Goal: Information Seeking & Learning: Learn about a topic

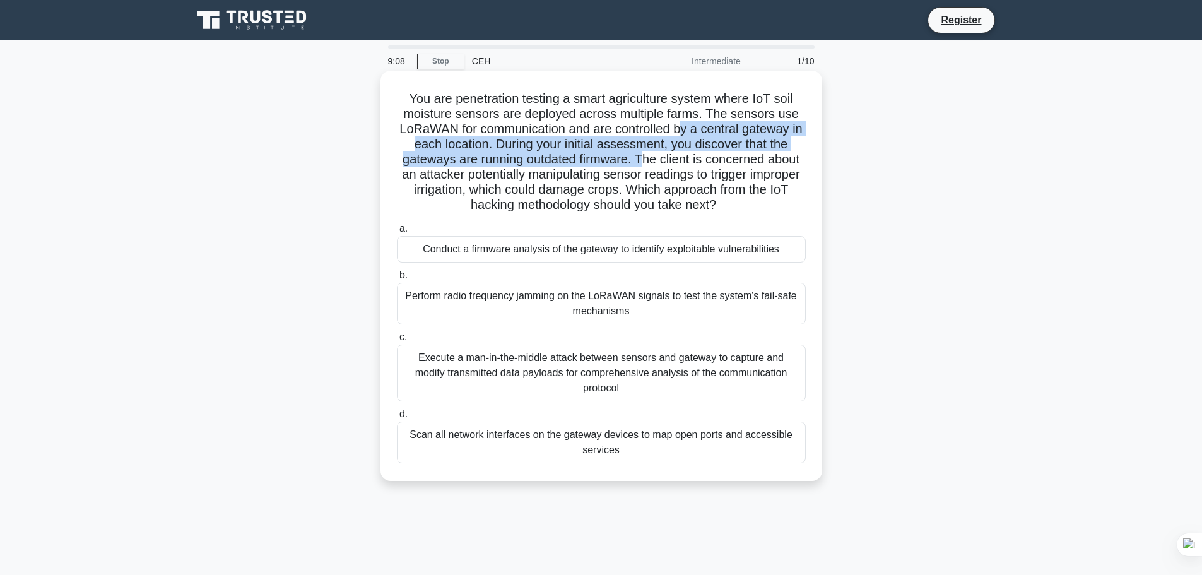
drag, startPoint x: 693, startPoint y: 124, endPoint x: 641, endPoint y: 162, distance: 65.0
click at [641, 162] on h5 "You are penetration testing a smart agriculture system where IoT soil moisture …" at bounding box center [601, 152] width 411 height 122
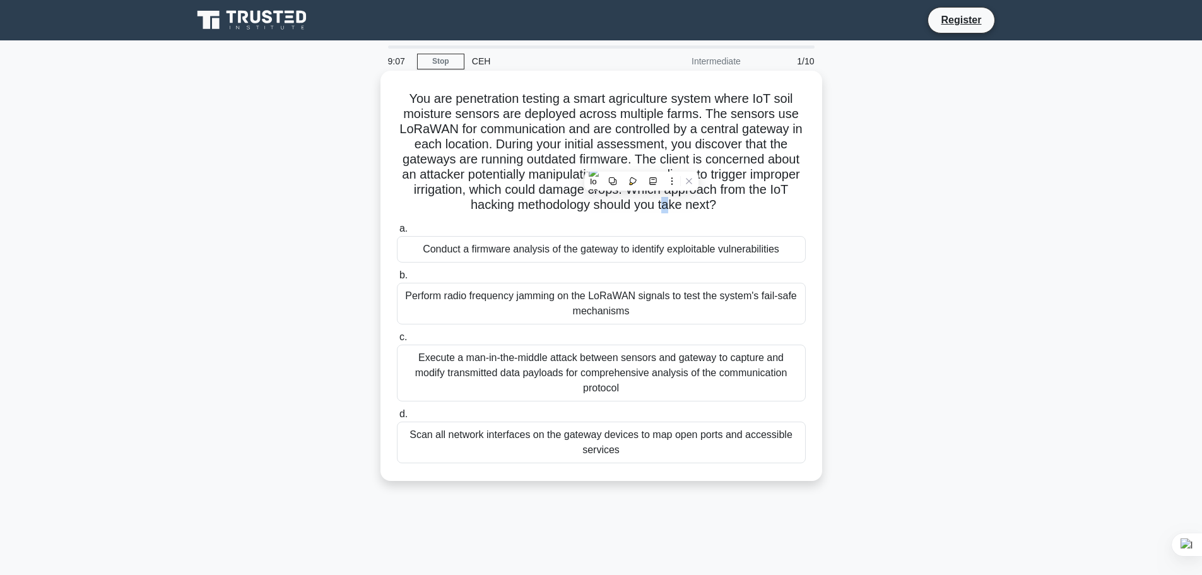
click at [692, 212] on h5 "You are penetration testing a smart agriculture system where IoT soil moisture …" at bounding box center [601, 152] width 411 height 122
click at [753, 218] on div "You are penetration testing a smart agriculture system where IoT soil moisture …" at bounding box center [602, 276] width 432 height 400
click at [584, 256] on div "Conduct a firmware analysis of the gateway to identify exploitable vulnerabilit…" at bounding box center [601, 249] width 409 height 27
click at [397, 233] on input "a. Conduct a firmware analysis of the gateway to identify exploitable vulnerabi…" at bounding box center [397, 229] width 0 height 8
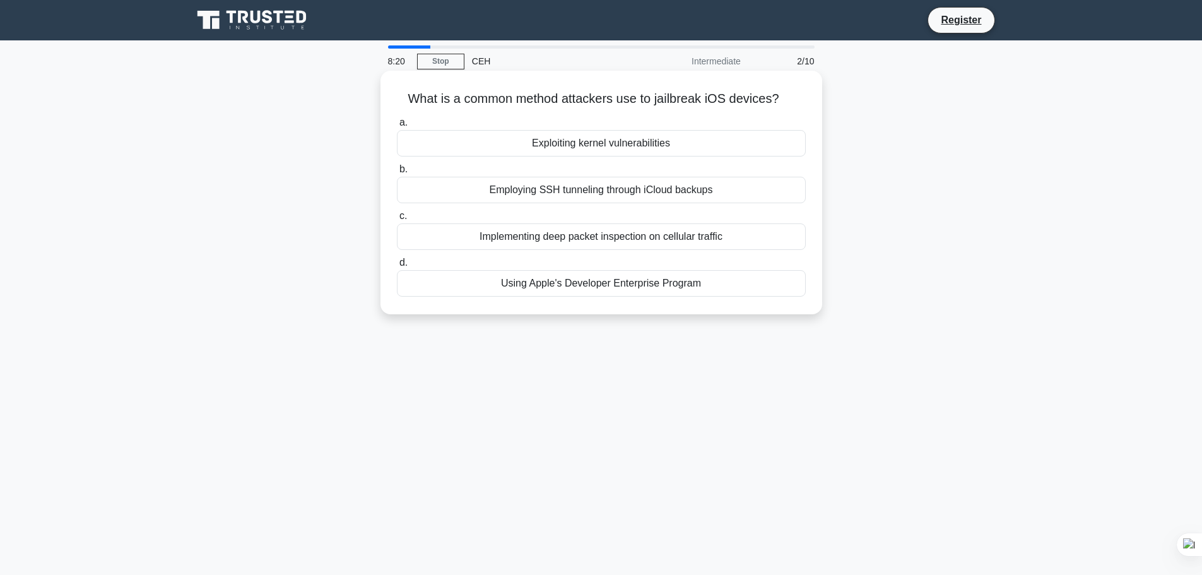
click at [606, 197] on div "Employing SSH tunneling through iCloud backups" at bounding box center [601, 190] width 409 height 27
click at [397, 174] on input "b. Employing SSH tunneling through iCloud backups" at bounding box center [397, 169] width 0 height 8
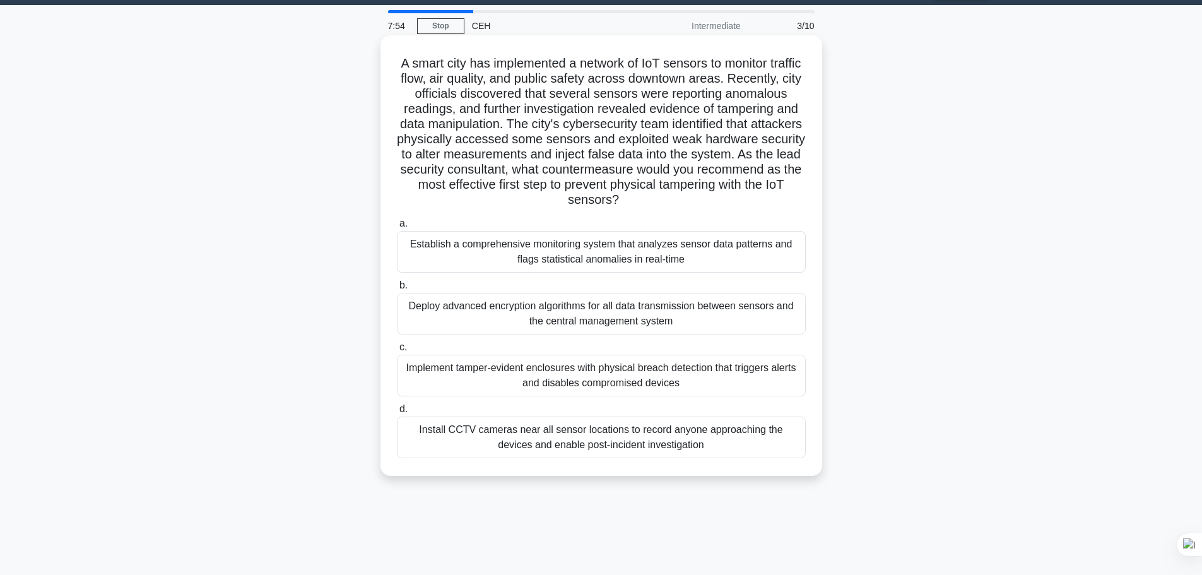
scroll to position [63, 0]
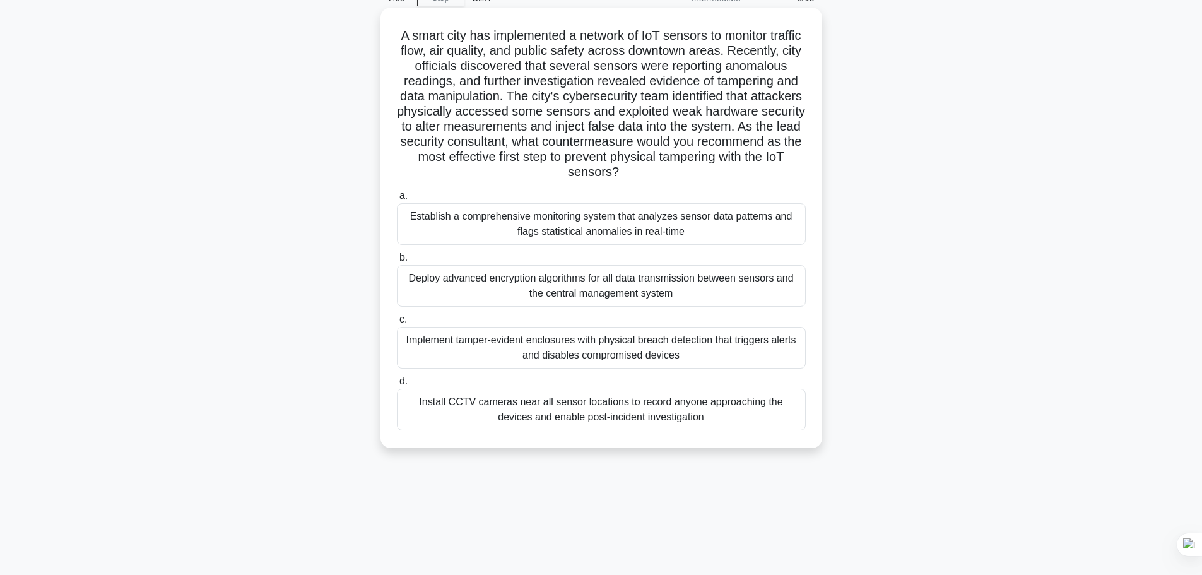
click at [621, 402] on div "Install CCTV cameras near all sensor locations to record anyone approaching the…" at bounding box center [601, 410] width 409 height 42
click at [397, 386] on input "d. Install CCTV cameras near all sensor locations to record anyone approaching …" at bounding box center [397, 381] width 0 height 8
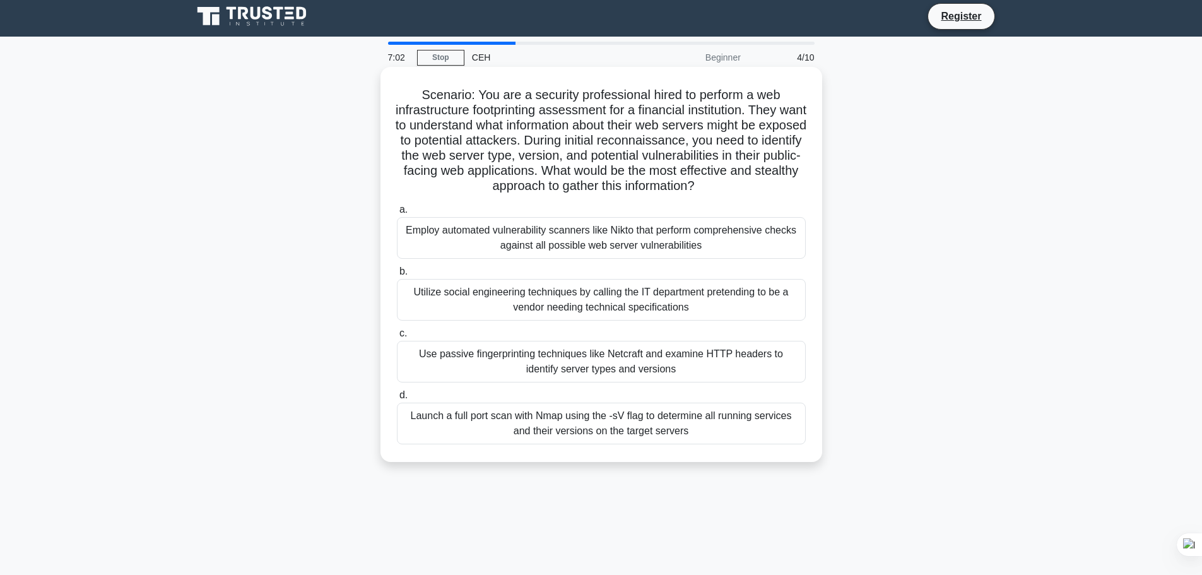
scroll to position [0, 0]
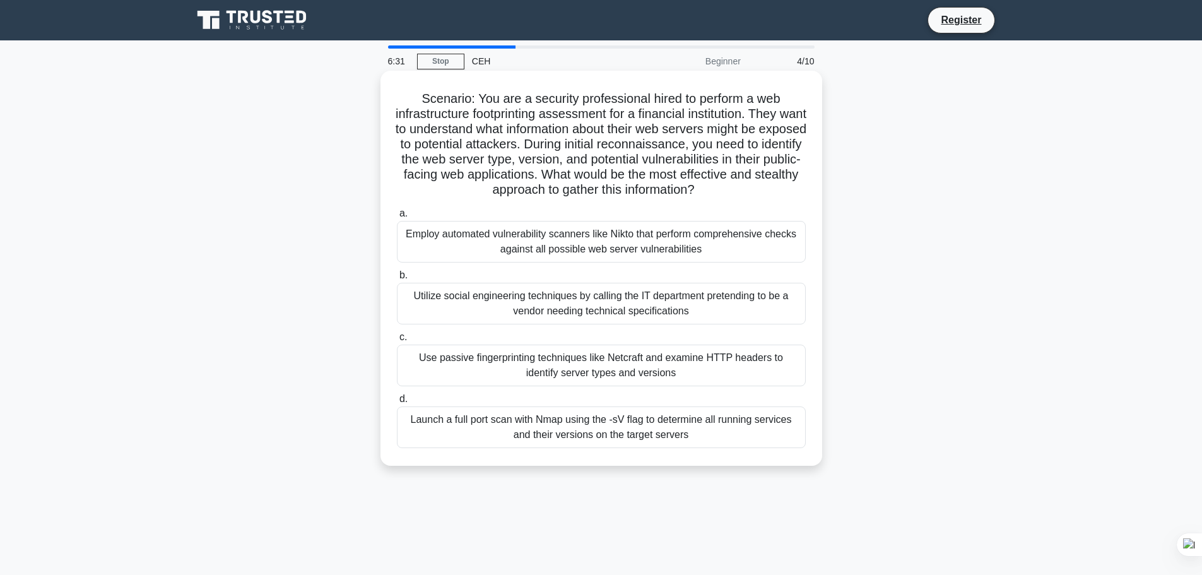
click at [588, 374] on div "Use passive fingerprinting techniques like Netcraft and examine HTTP headers to…" at bounding box center [601, 366] width 409 height 42
click at [397, 341] on input "c. Use passive fingerprinting techniques like Netcraft and examine HTTP headers…" at bounding box center [397, 337] width 0 height 8
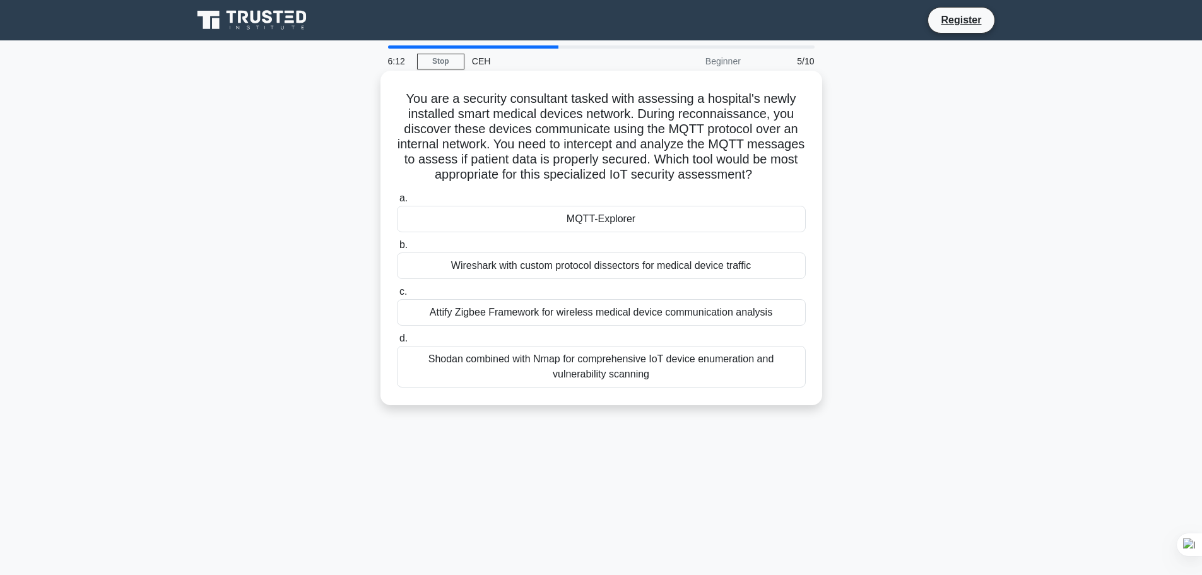
click at [600, 232] on div "MQTT-Explorer" at bounding box center [601, 219] width 409 height 27
click at [397, 203] on input "a. MQTT-Explorer" at bounding box center [397, 198] width 0 height 8
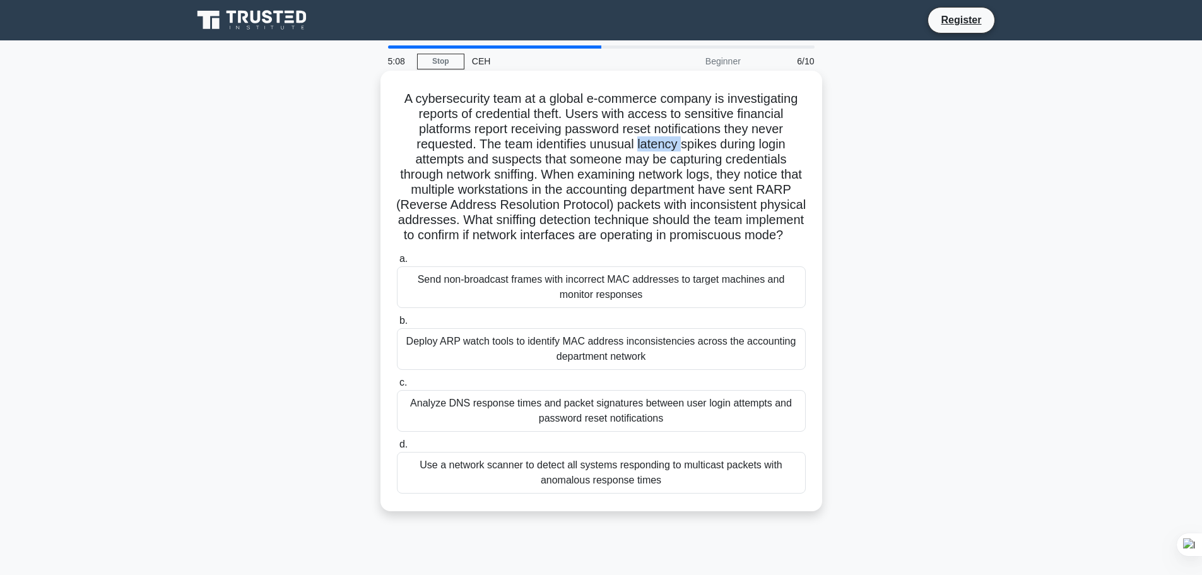
drag, startPoint x: 637, startPoint y: 149, endPoint x: 680, endPoint y: 148, distance: 42.3
click at [680, 148] on h5 "A cybersecurity team at a global e-commerce company is investigating reports of…" at bounding box center [601, 167] width 411 height 153
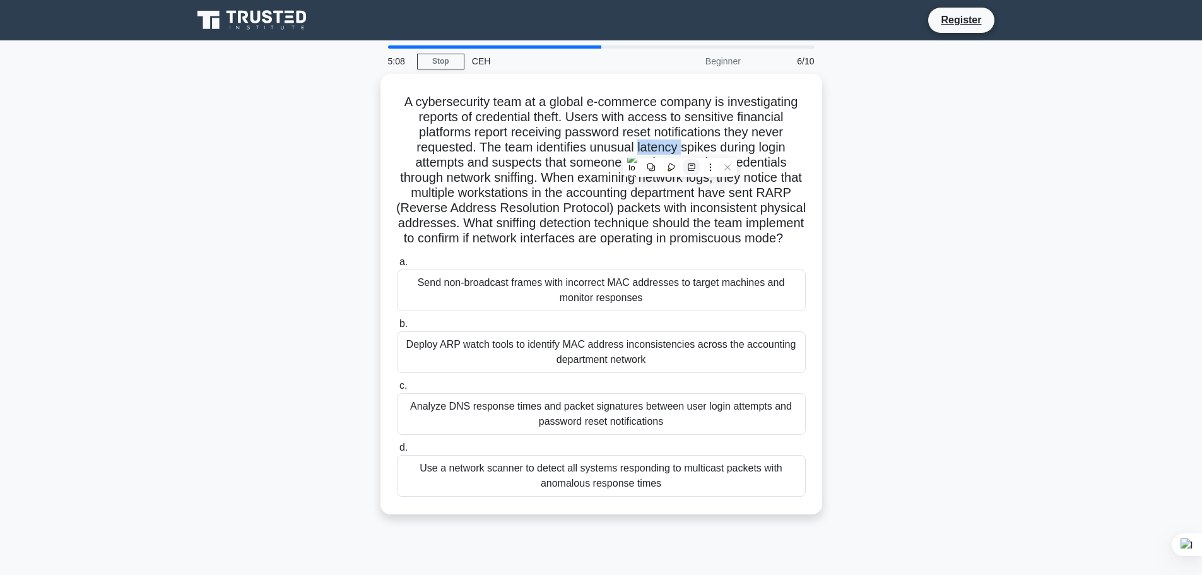
drag, startPoint x: 681, startPoint y: 155, endPoint x: 690, endPoint y: 172, distance: 19.5
click at [690, 172] on button at bounding box center [691, 167] width 16 height 16
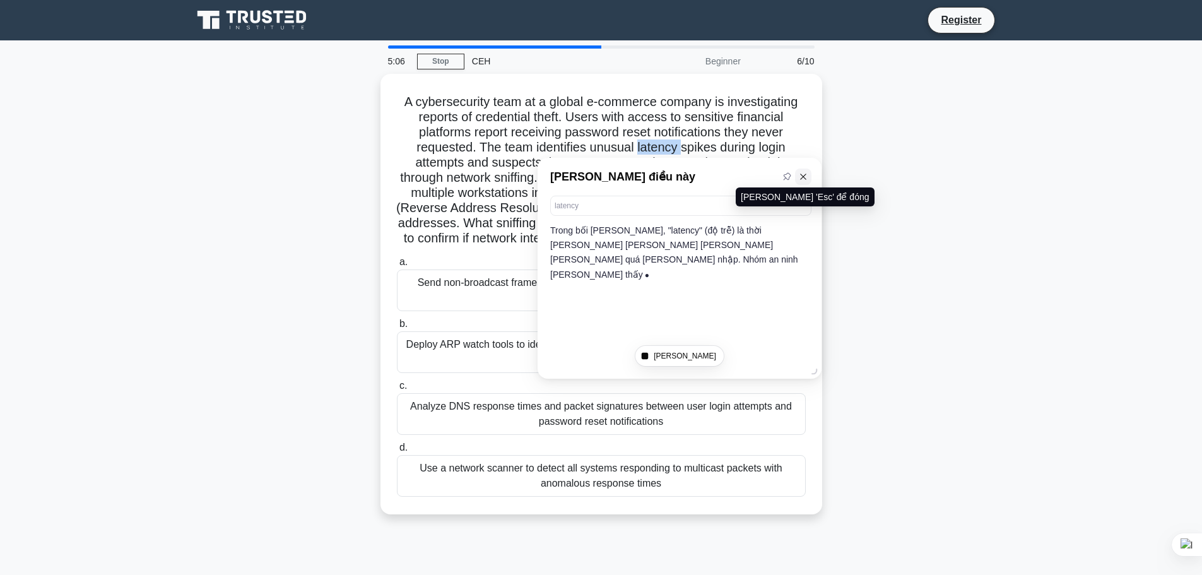
click at [801, 178] on icon at bounding box center [803, 176] width 9 height 9
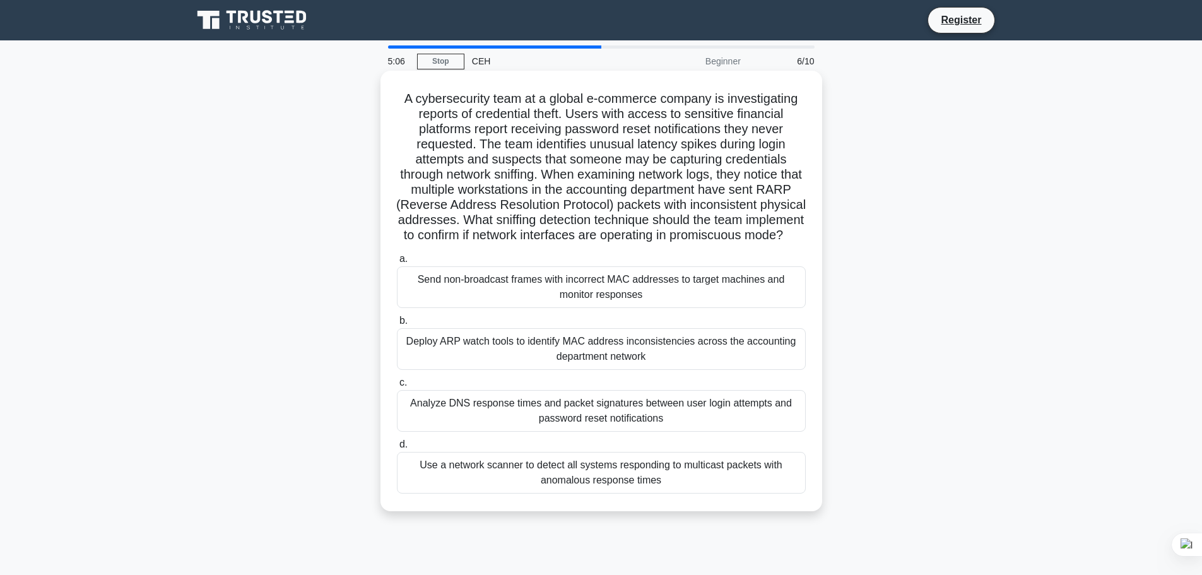
click at [774, 213] on h5 "A cybersecurity team at a global e-commerce company is investigating reports of…" at bounding box center [601, 167] width 411 height 153
click at [606, 370] on div "Deploy ARP watch tools to identify MAC address inconsistencies across the accou…" at bounding box center [601, 349] width 409 height 42
click at [397, 325] on input "b. Deploy ARP watch tools to identify MAC address inconsistencies across the ac…" at bounding box center [397, 321] width 0 height 8
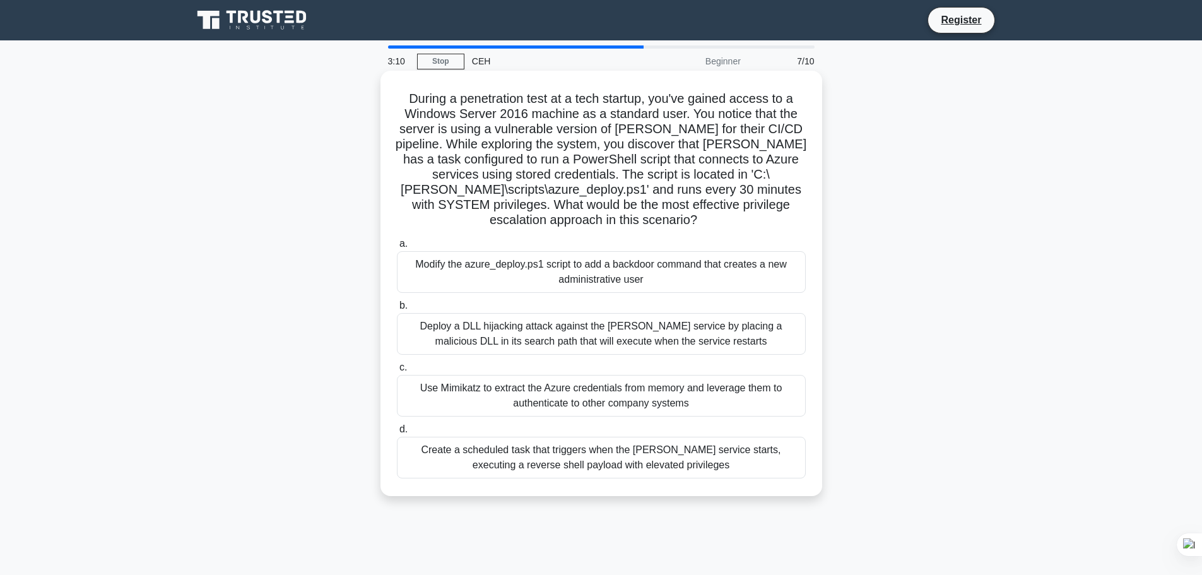
click at [564, 379] on div "Use Mimikatz to extract the Azure credentials from memory and leverage them to …" at bounding box center [601, 396] width 409 height 42
click at [397, 372] on input "c. Use Mimikatz to extract the Azure credentials from memory and leverage them …" at bounding box center [397, 367] width 0 height 8
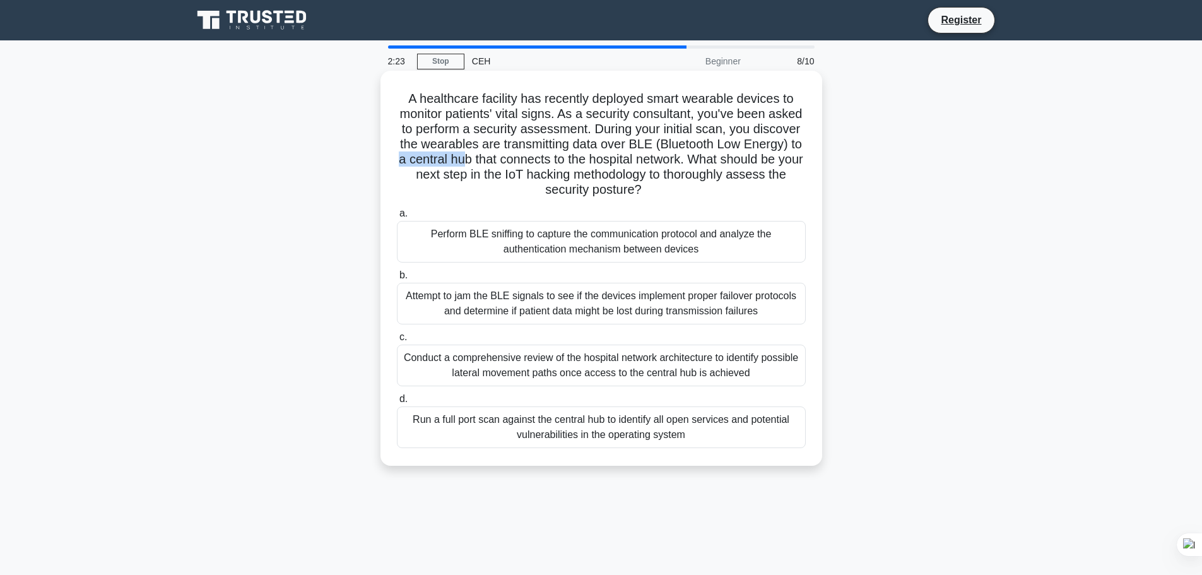
drag, startPoint x: 467, startPoint y: 158, endPoint x: 535, endPoint y: 158, distance: 68.2
click at [535, 158] on h5 "A healthcare facility has recently deployed smart wearable devices to monitor p…" at bounding box center [601, 144] width 411 height 107
click at [518, 417] on div "Run a full port scan against the central hub to identify all open services and …" at bounding box center [601, 427] width 409 height 42
click at [397, 403] on input "d. Run a full port scan against the central hub to identify all open services a…" at bounding box center [397, 399] width 0 height 8
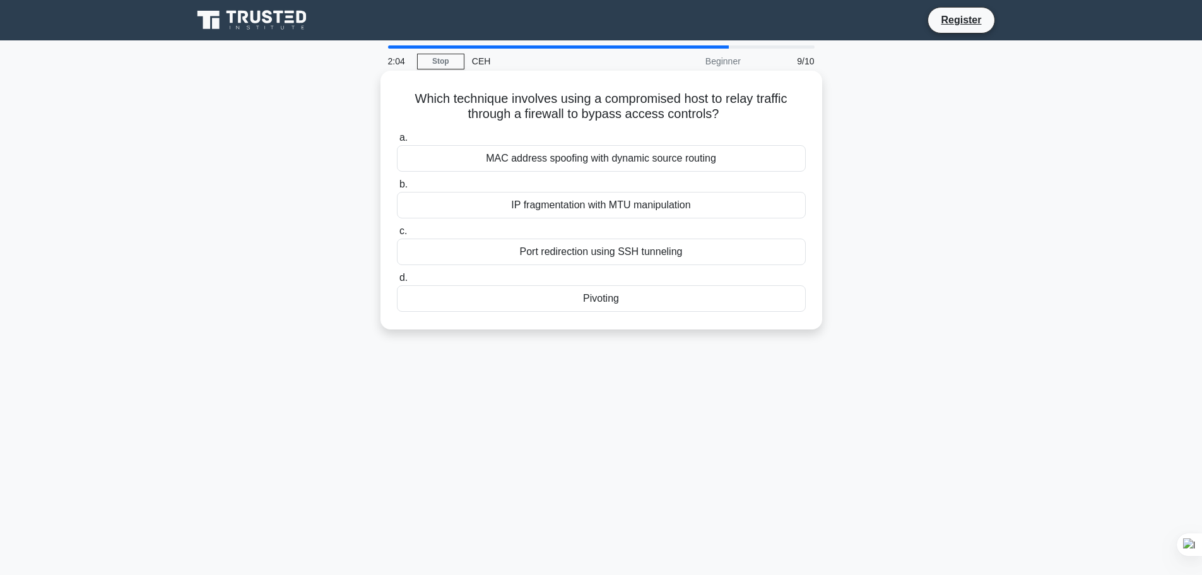
click at [557, 249] on div "Port redirection using SSH tunneling" at bounding box center [601, 252] width 409 height 27
click at [397, 235] on input "c. Port redirection using SSH tunneling" at bounding box center [397, 231] width 0 height 8
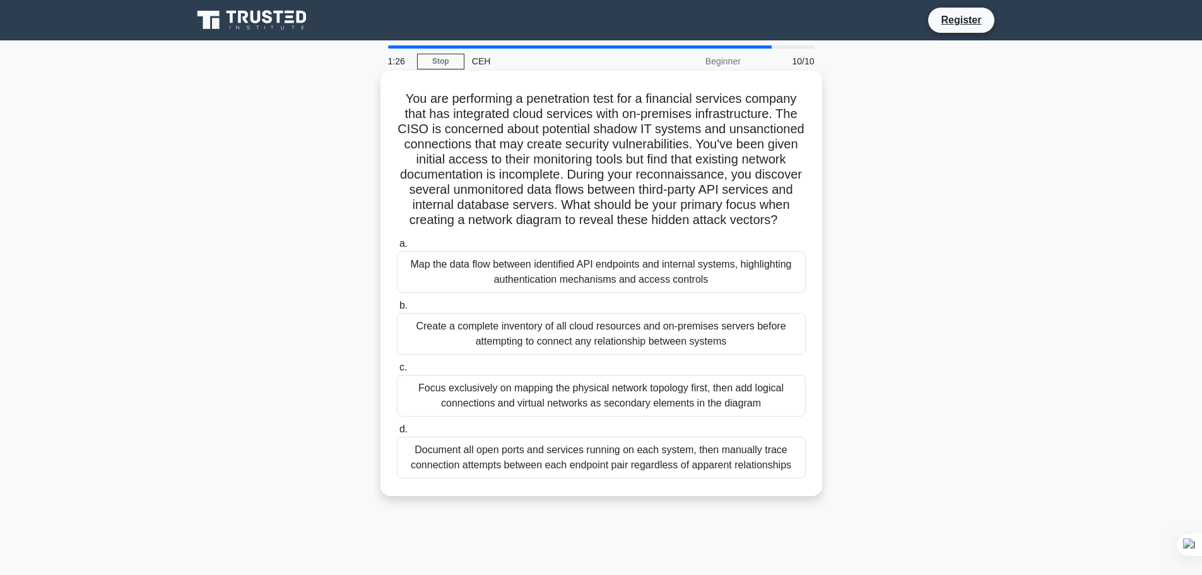
drag, startPoint x: 413, startPoint y: 193, endPoint x: 624, endPoint y: 233, distance: 215.1
click at [624, 228] on h5 "You are performing a penetration test for a financial services company that has…" at bounding box center [601, 160] width 411 height 138
click at [737, 252] on label "a. Map the data flow between identified API endpoints and internal systems, hig…" at bounding box center [601, 264] width 409 height 57
click at [397, 248] on input "a. Map the data flow between identified API endpoints and internal systems, hig…" at bounding box center [397, 244] width 0 height 8
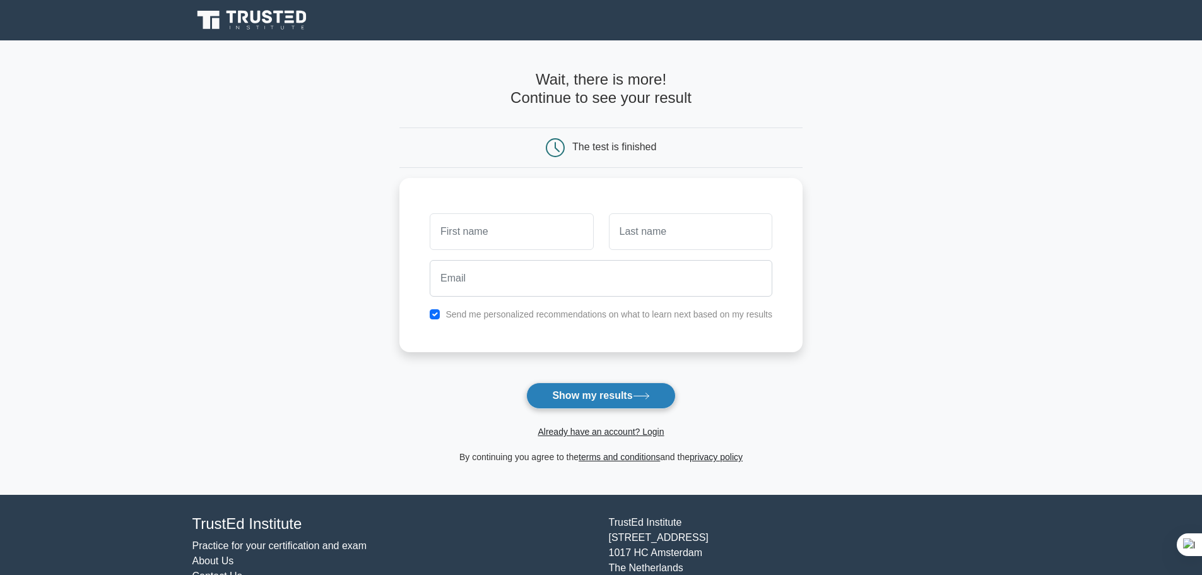
click at [636, 388] on button "Show my results" at bounding box center [600, 395] width 149 height 27
click at [635, 393] on button "Show my results" at bounding box center [600, 395] width 149 height 27
type input "retr ưe"
click at [637, 237] on input "text" at bounding box center [690, 228] width 163 height 37
type input "fesfesf"
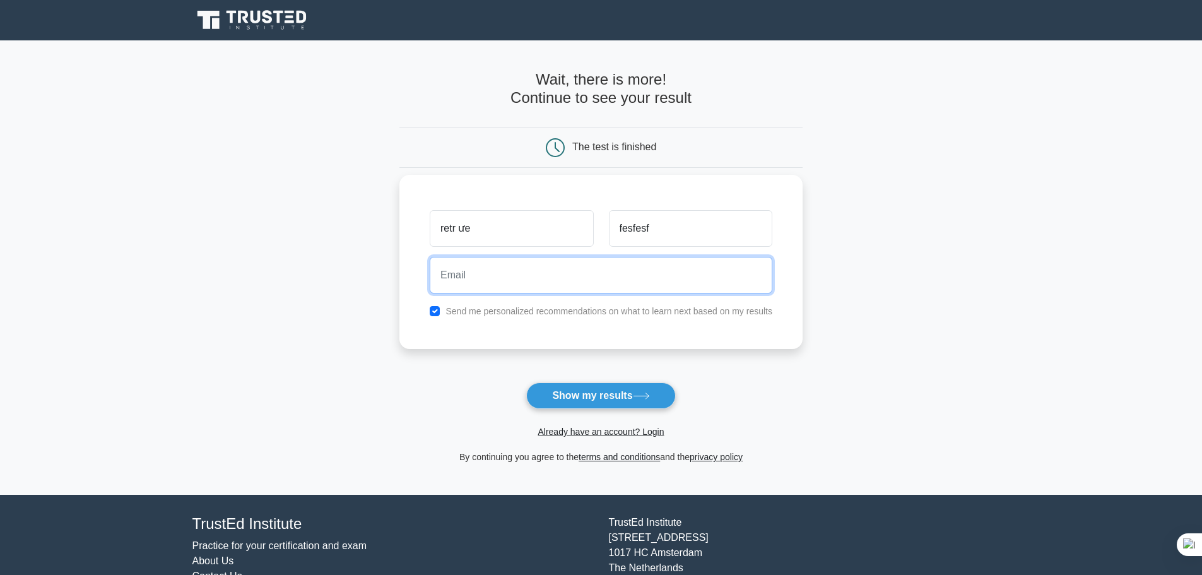
click at [608, 279] on input "email" at bounding box center [601, 275] width 343 height 37
type input "fesfgesf@gmail.com"
click at [526, 382] on button "Show my results" at bounding box center [600, 395] width 149 height 27
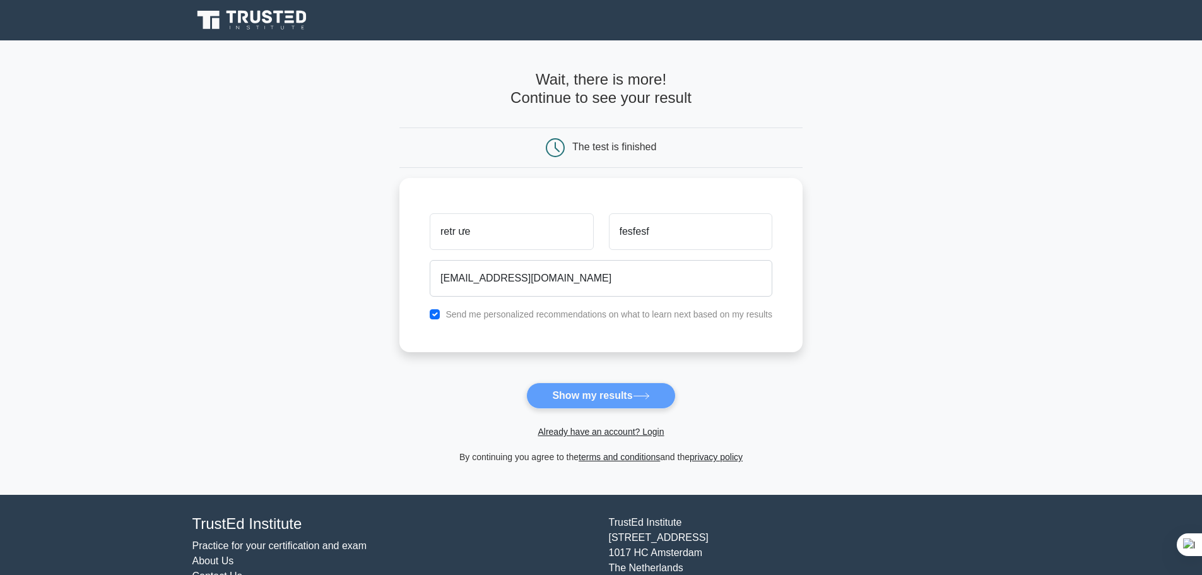
drag, startPoint x: 617, startPoint y: 371, endPoint x: 596, endPoint y: 375, distance: 21.8
click at [589, 391] on form "Wait, there is more! Continue to see your result The test is finished retr ưe" at bounding box center [600, 268] width 403 height 394
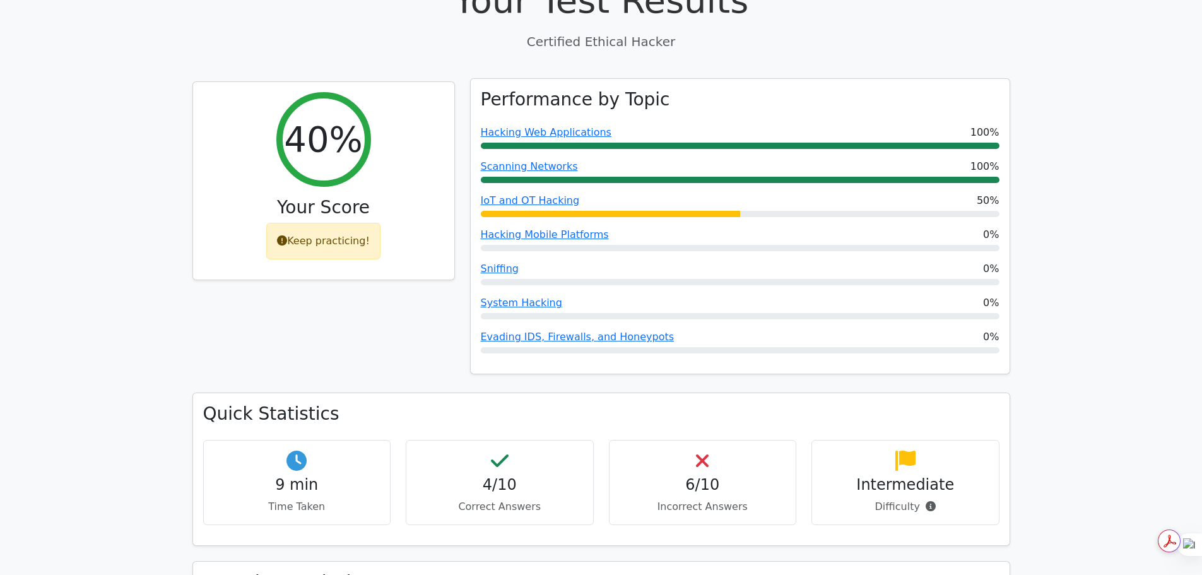
scroll to position [442, 0]
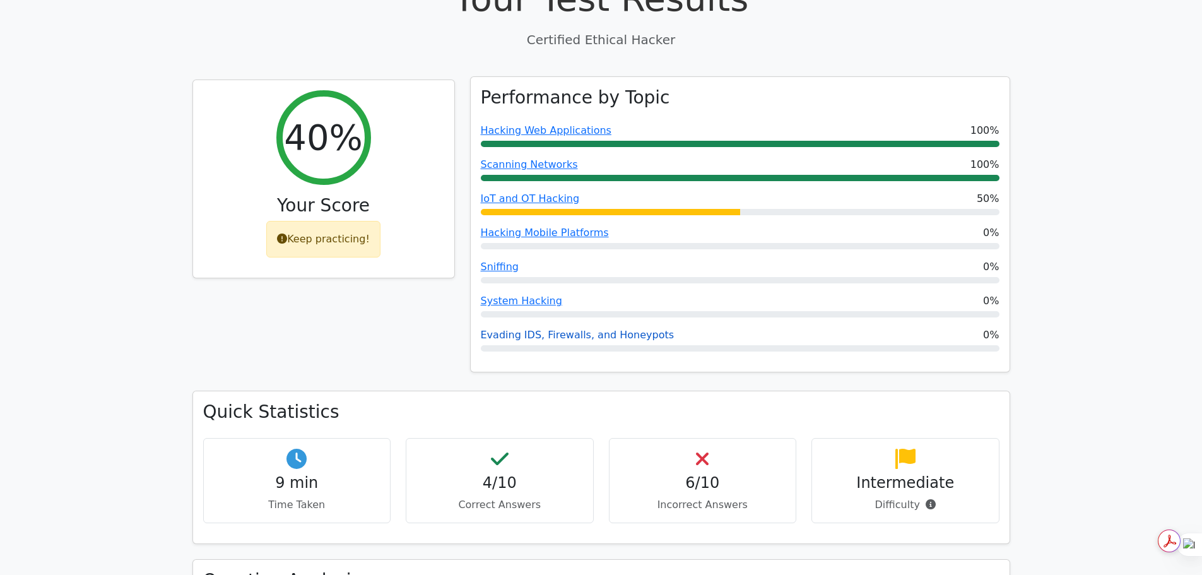
click at [533, 329] on link "Evading IDS, Firewalls, and Honeypots" at bounding box center [578, 335] width 194 height 12
click at [534, 329] on link "Evading IDS, Firewalls, and Honeypots" at bounding box center [578, 335] width 194 height 12
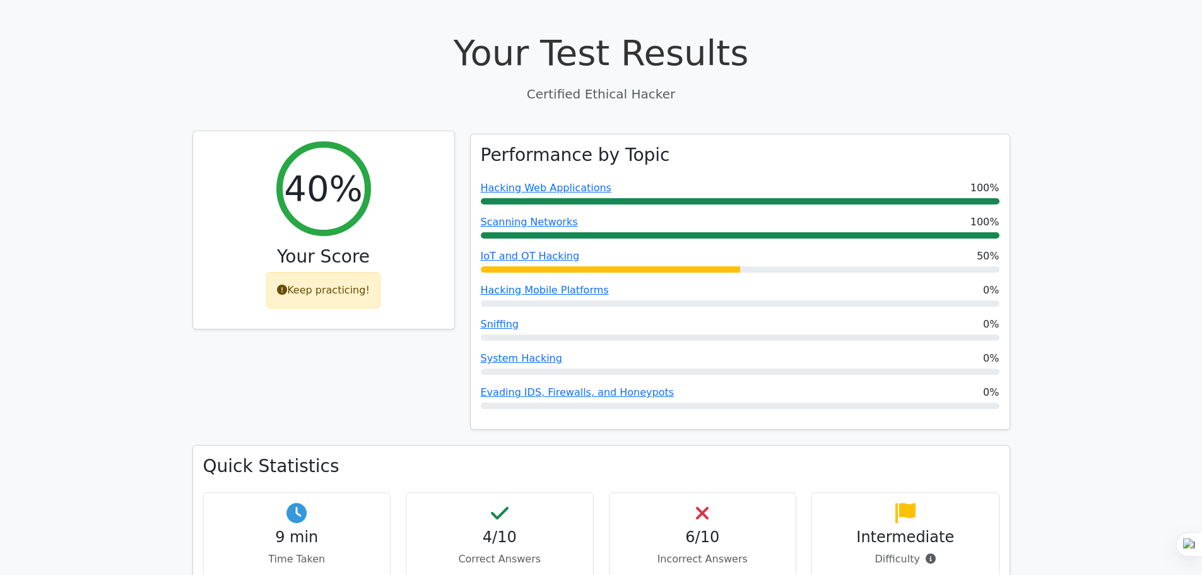
scroll to position [189, 0]
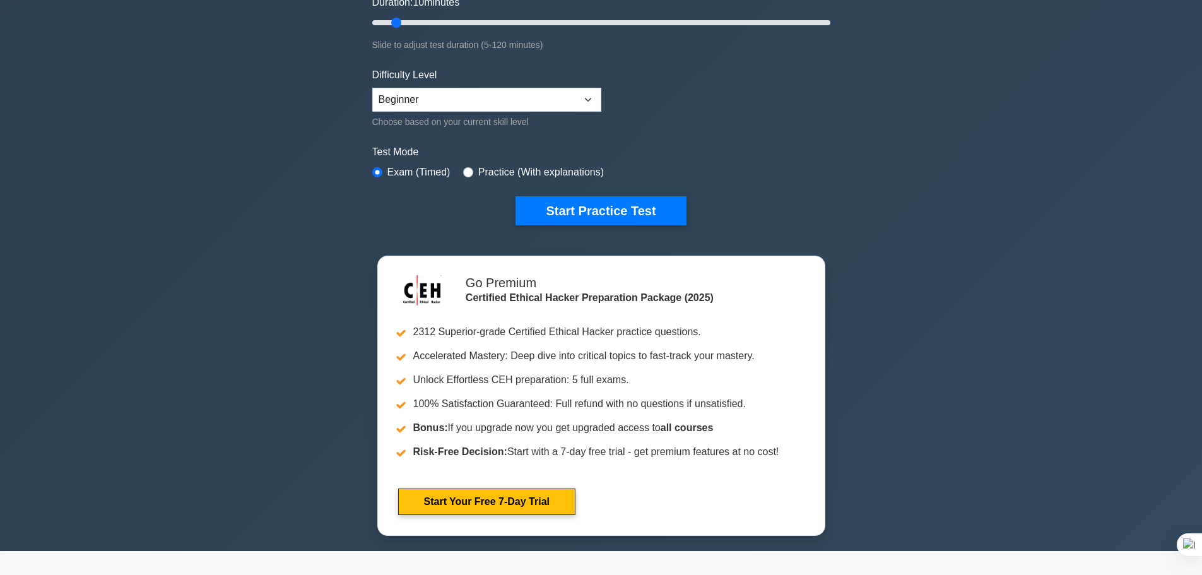
scroll to position [252, 0]
